Goal: Ask a question

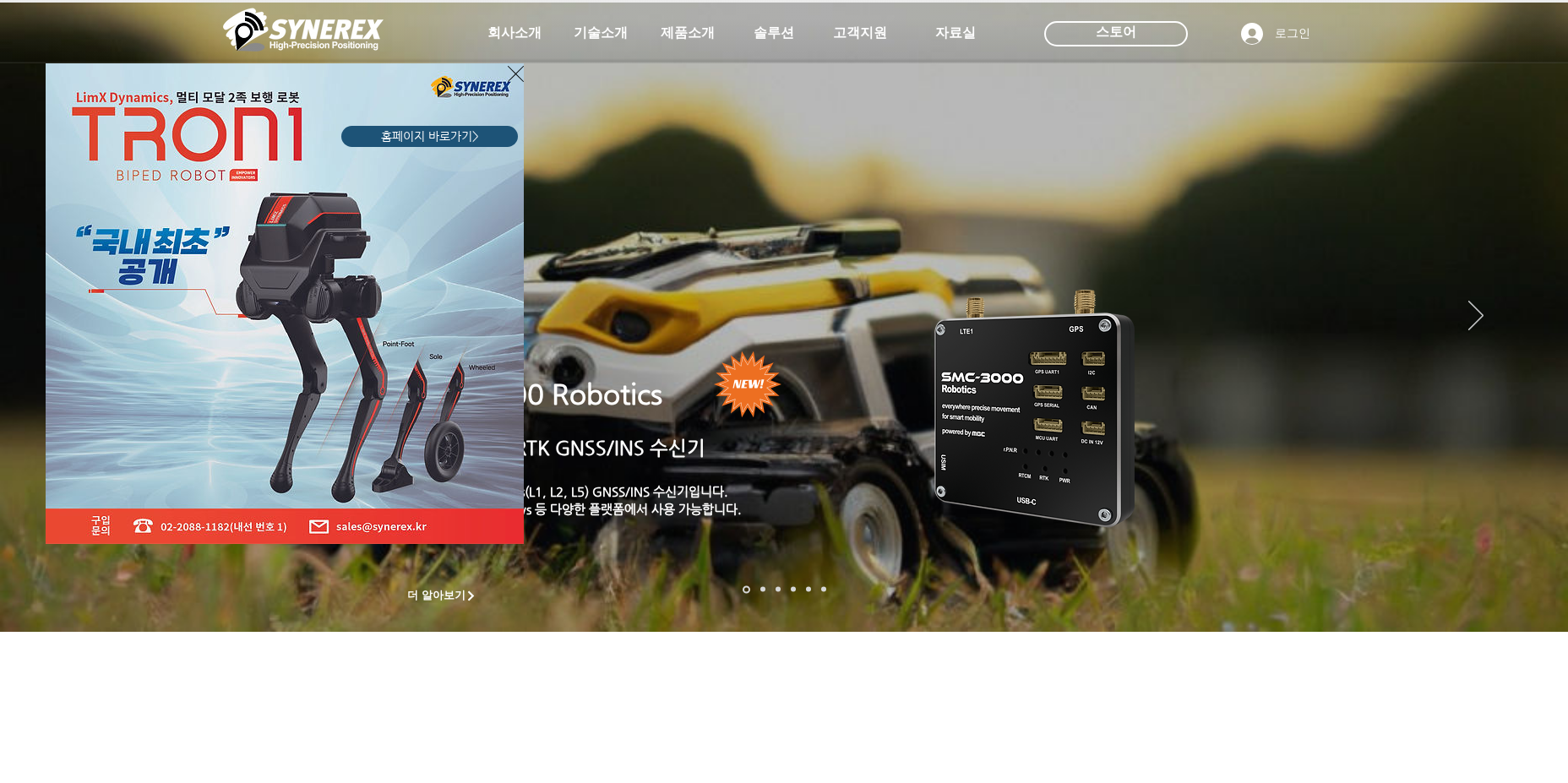
drag, startPoint x: 1408, startPoint y: 723, endPoint x: 1419, endPoint y: 745, distance: 24.6
click at [1419, 745] on div "LimX Dinamics" at bounding box center [784, 392] width 1568 height 783
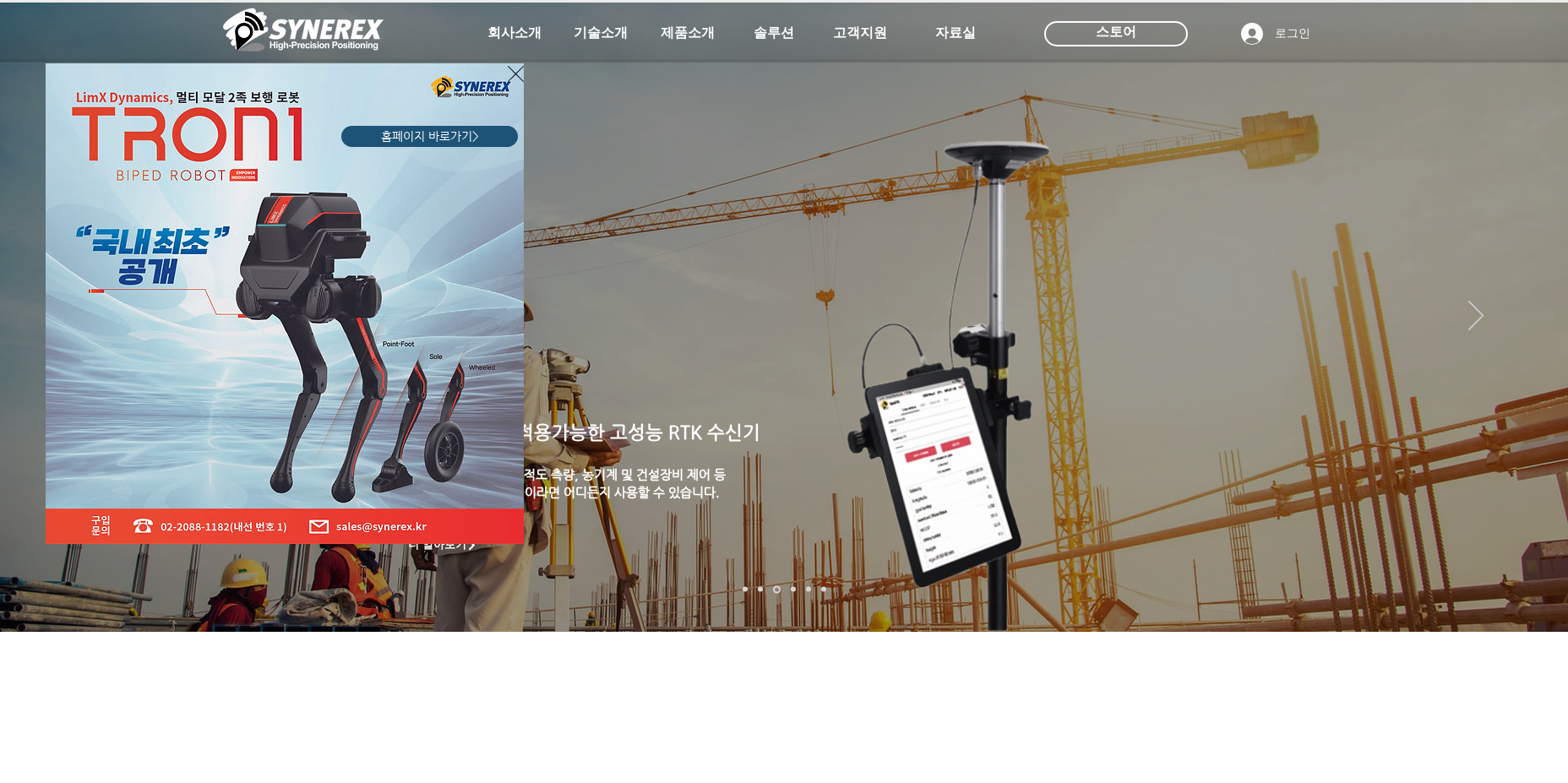
click at [464, 126] on link "홈페이지 바로가기>" at bounding box center [429, 136] width 177 height 21
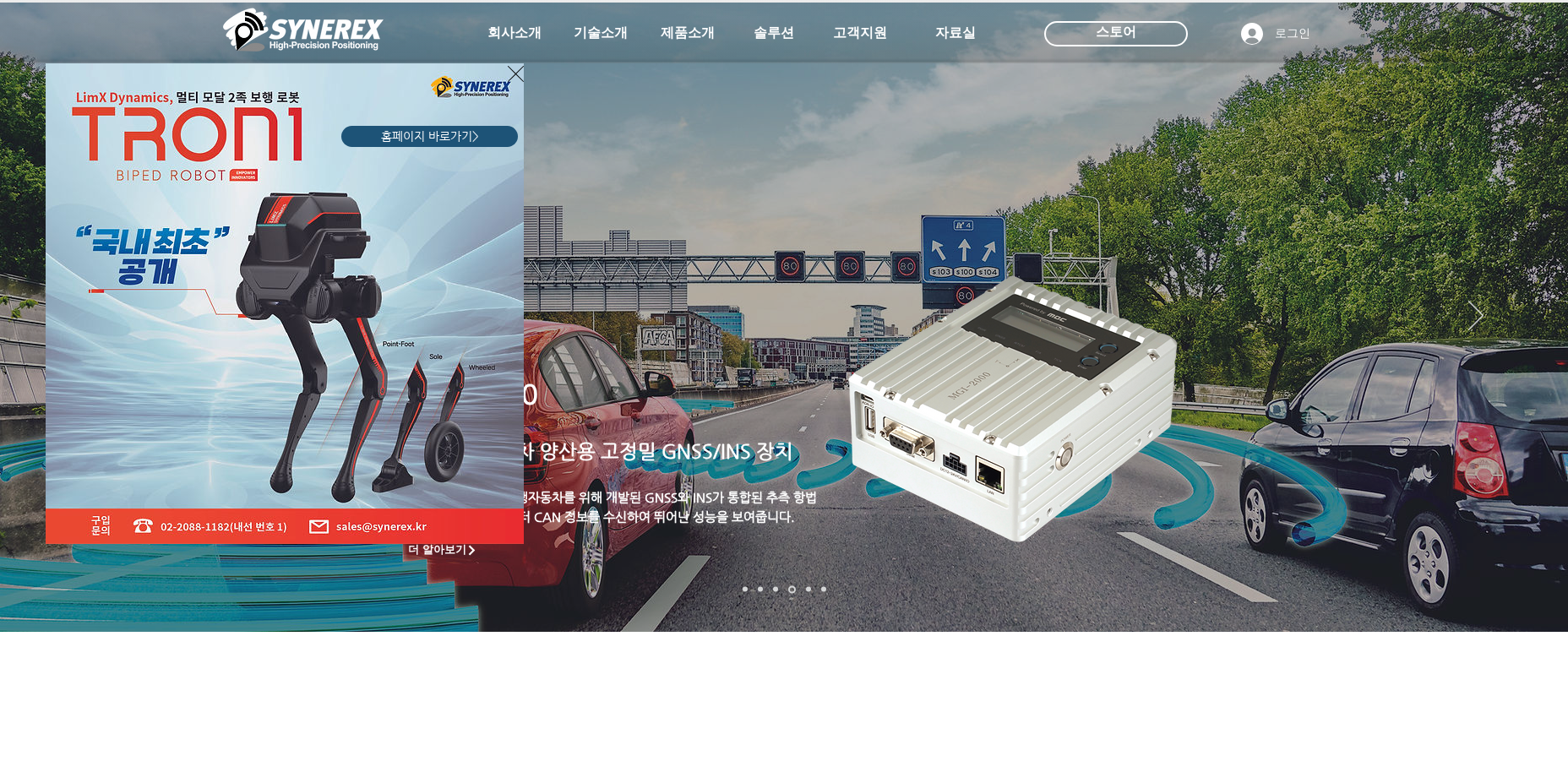
click at [867, 39] on div "LimX Dinamics" at bounding box center [784, 392] width 1568 height 783
click at [872, 34] on div "LimX Dinamics" at bounding box center [784, 392] width 1568 height 783
click at [510, 77] on icon "사이트로 돌아가기" at bounding box center [516, 73] width 16 height 21
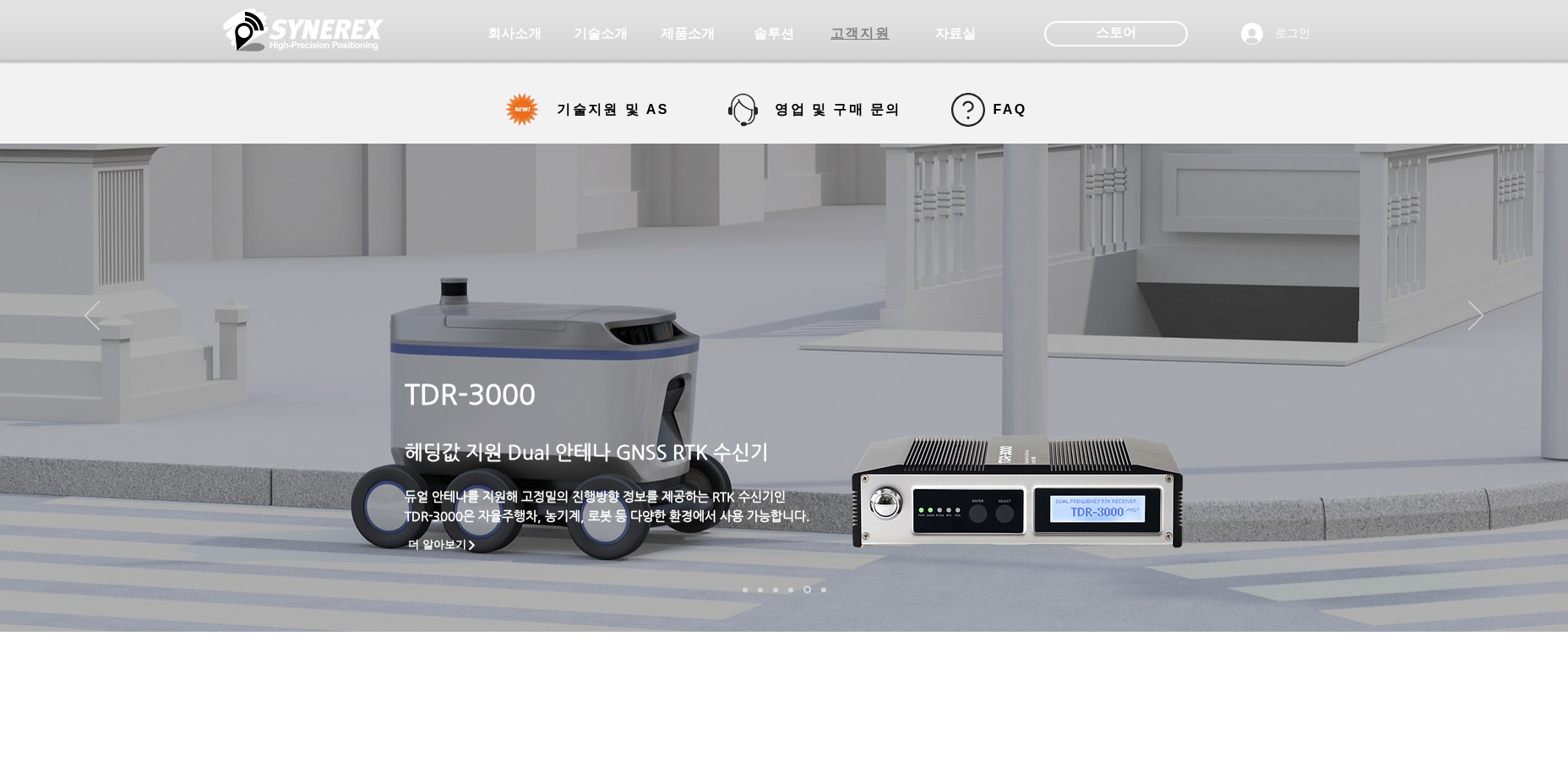
click at [865, 41] on span "고객지원" at bounding box center [860, 34] width 60 height 18
select select "******"
